Goal: Check status: Check status

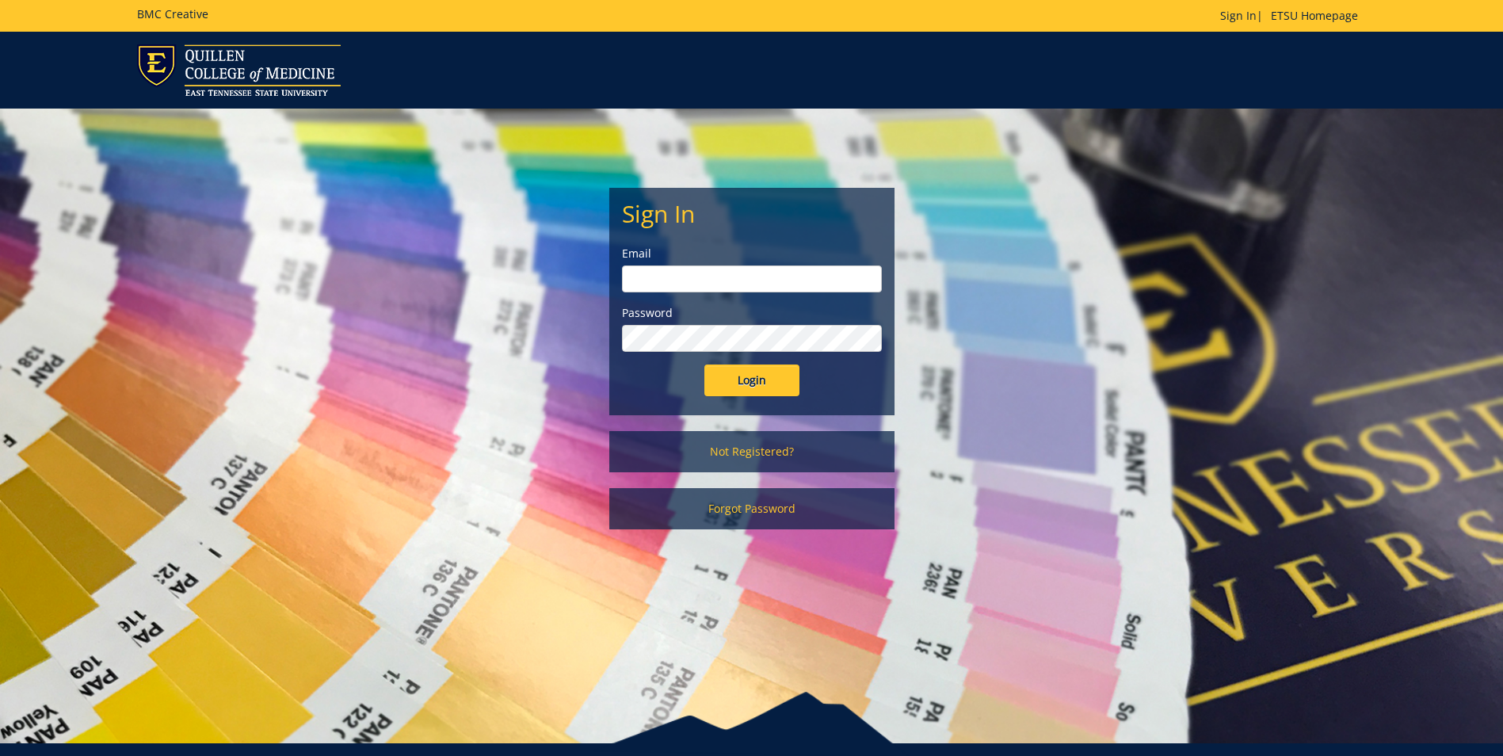
click at [632, 280] on input "email" at bounding box center [752, 278] width 260 height 27
type input "[EMAIL_ADDRESS][DOMAIN_NAME]"
click at [704, 364] on input "Login" at bounding box center [751, 380] width 95 height 32
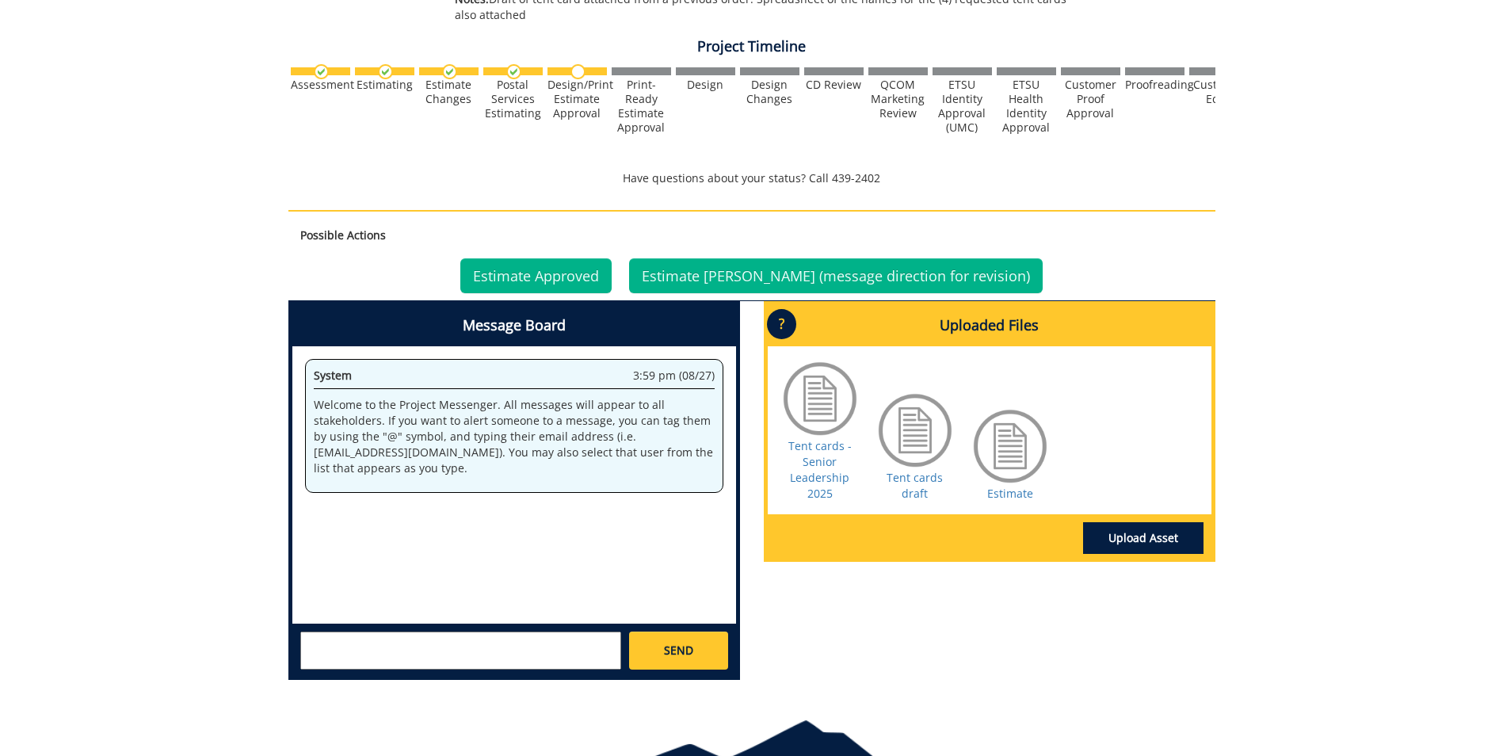
scroll to position [491, 0]
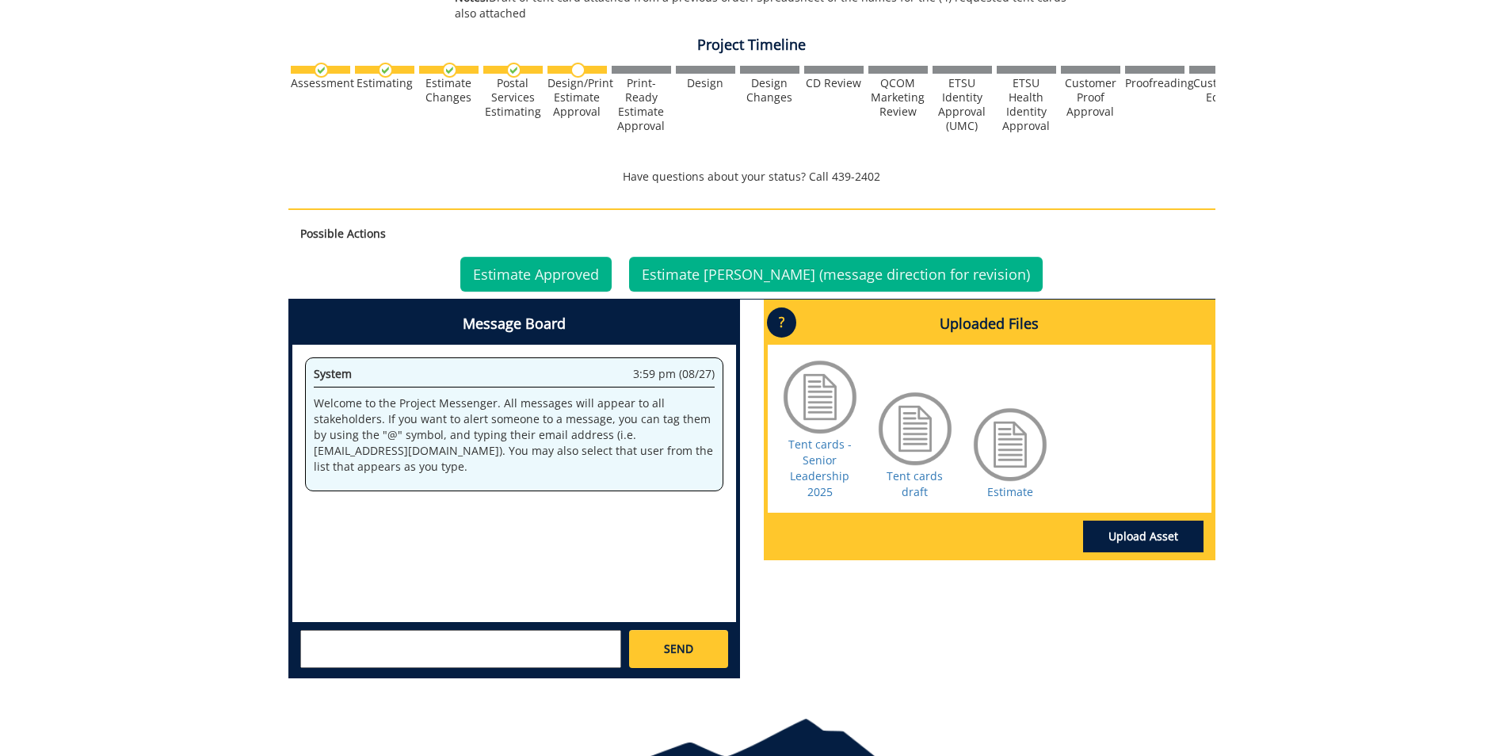
click at [1005, 468] on div at bounding box center [1010, 444] width 79 height 79
click at [1011, 485] on link "Estimate" at bounding box center [1010, 491] width 46 height 15
click at [914, 479] on link "Tent cards draft" at bounding box center [915, 483] width 56 height 31
click at [812, 445] on link "Tent cards - Senior Leadership 2025" at bounding box center [819, 468] width 63 height 63
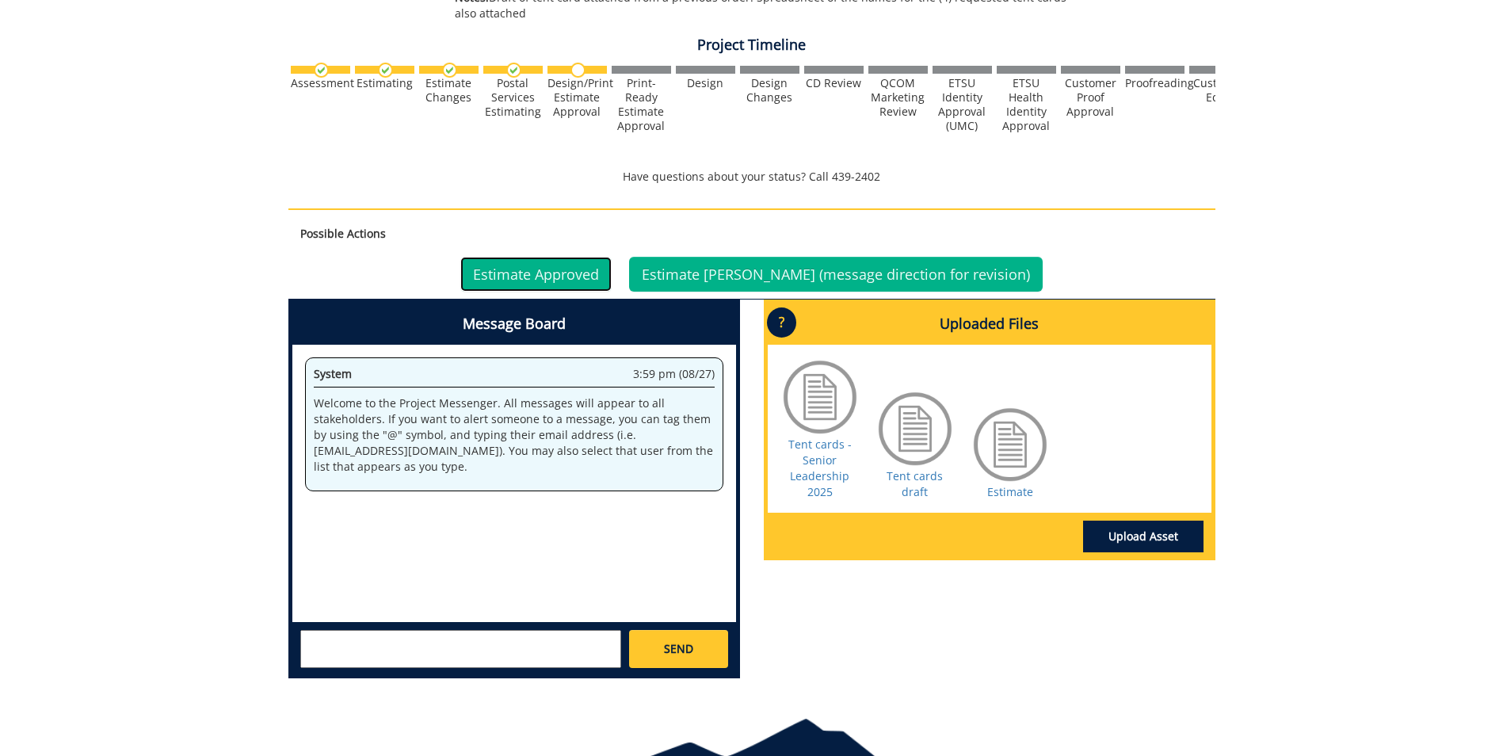
click at [589, 265] on link "Estimate Approved" at bounding box center [535, 274] width 151 height 35
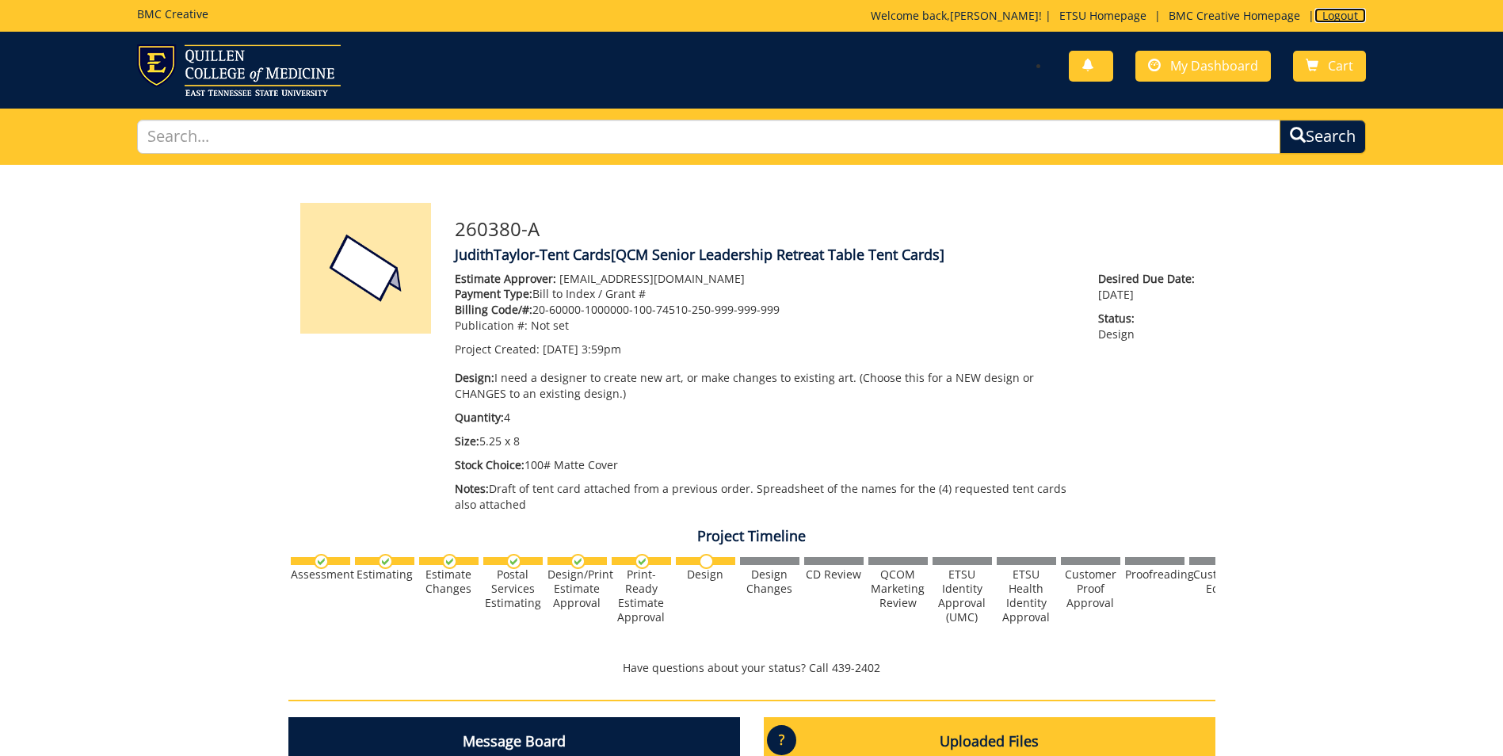
click at [1345, 10] on link "Logout" at bounding box center [1339, 15] width 51 height 15
